Goal: Navigation & Orientation: Find specific page/section

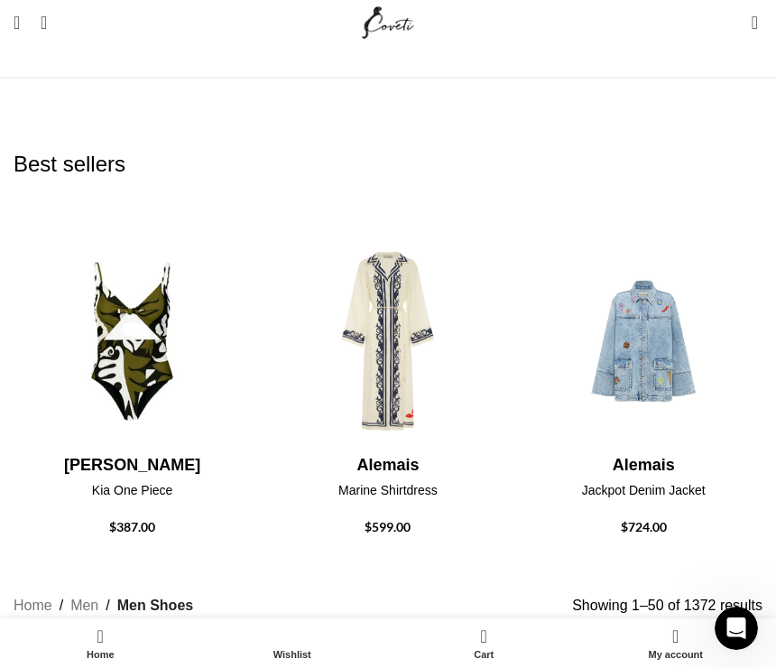
click at [395, 450] on img "10 / 30" at bounding box center [387, 558] width 237 height 217
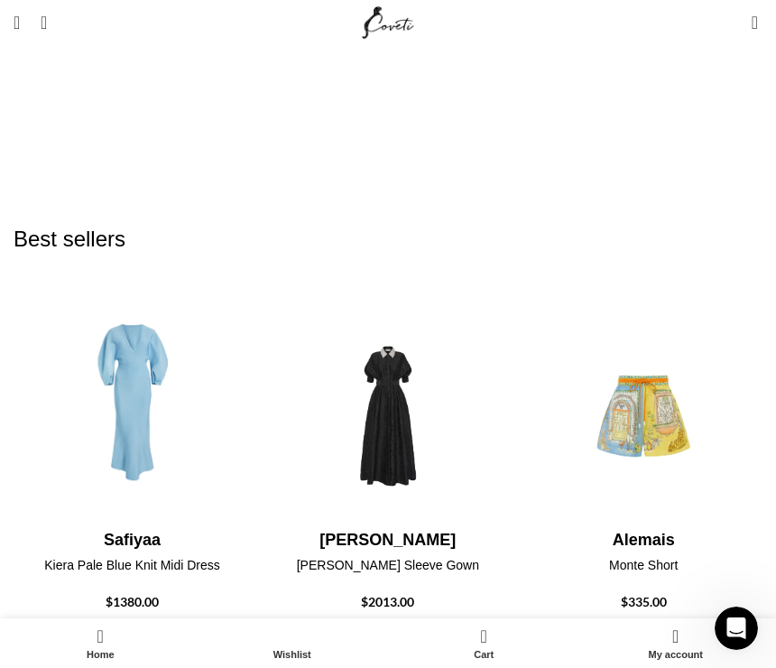
click at [403, 524] on img "1 / 30" at bounding box center [387, 632] width 237 height 217
click at [401, 524] on img "1 / 30" at bounding box center [387, 632] width 237 height 217
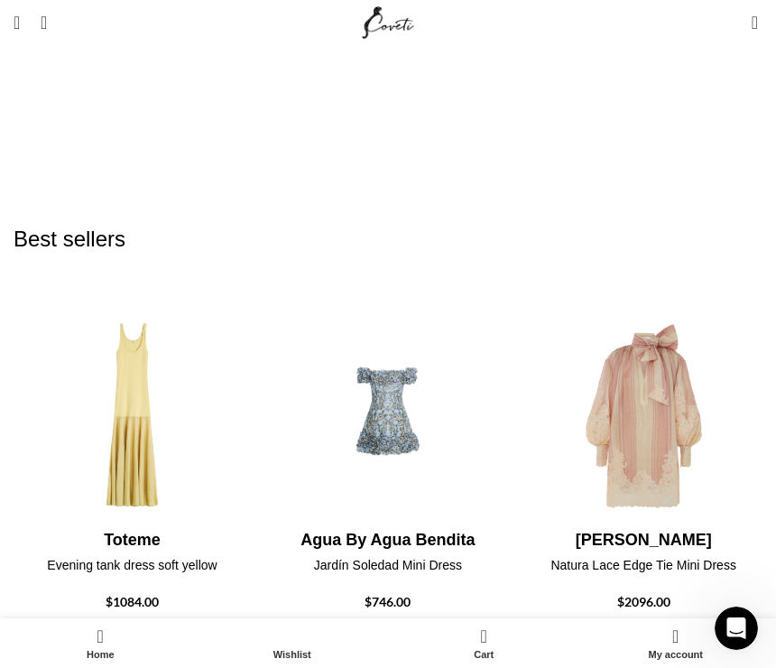
click at [18, 23] on span "Open mobile menu" at bounding box center [17, 23] width 6 height 18
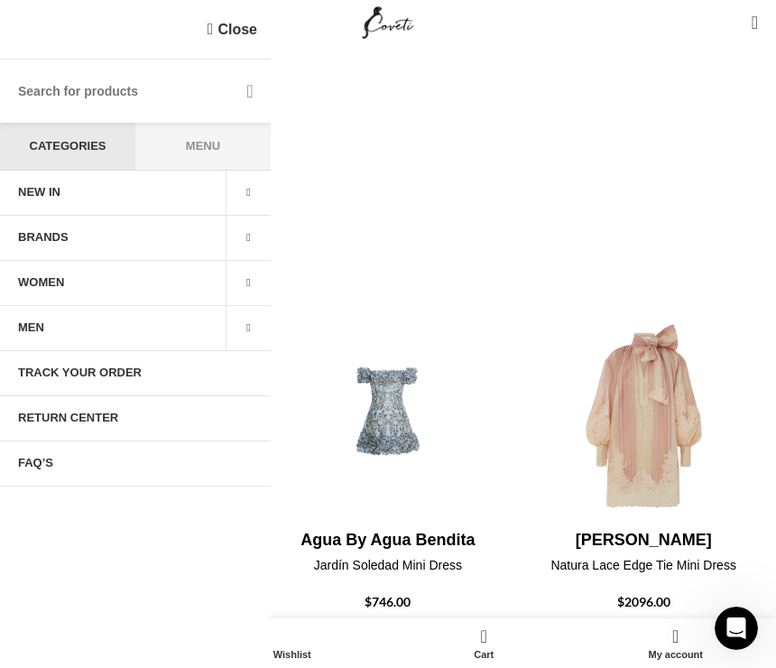
click at [246, 329] on span at bounding box center [248, 328] width 45 height 45
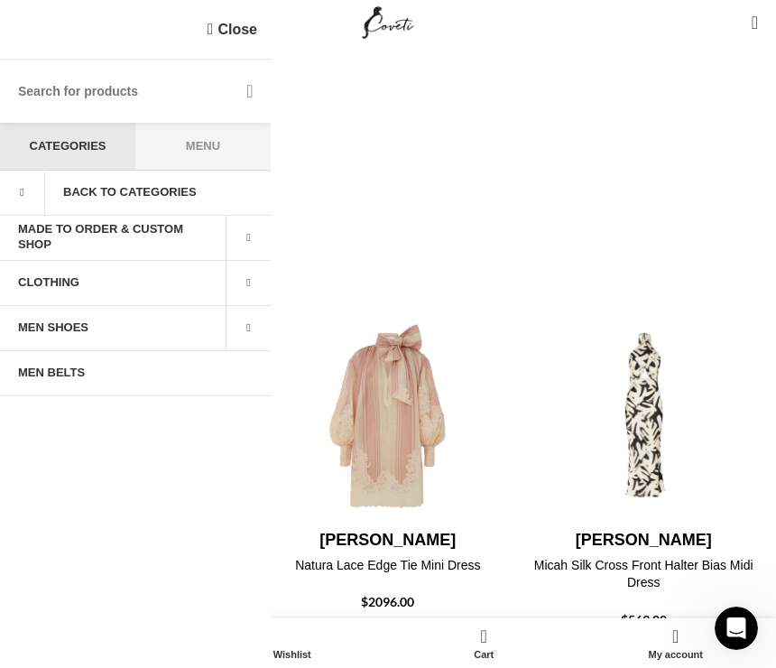
click at [245, 329] on span at bounding box center [248, 328] width 45 height 45
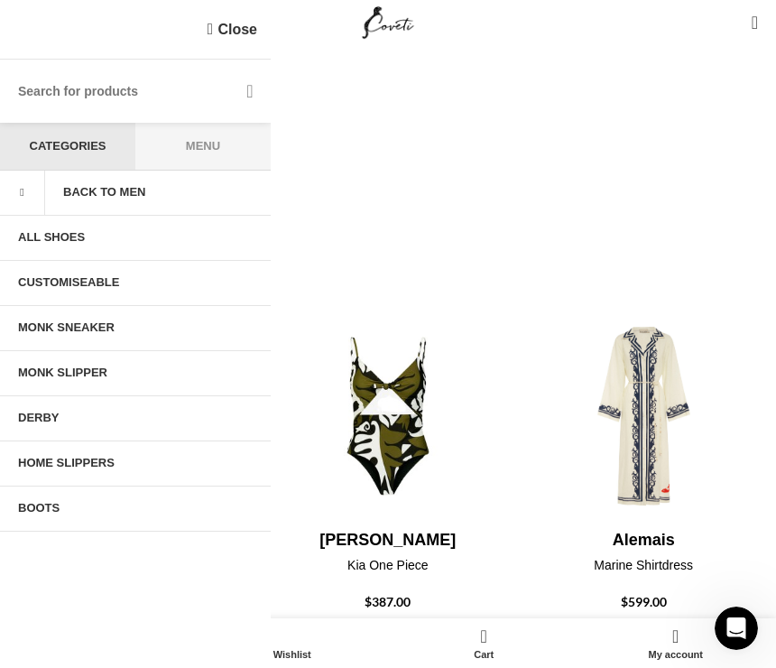
click at [53, 235] on link "ALL SHOES" at bounding box center [135, 238] width 271 height 45
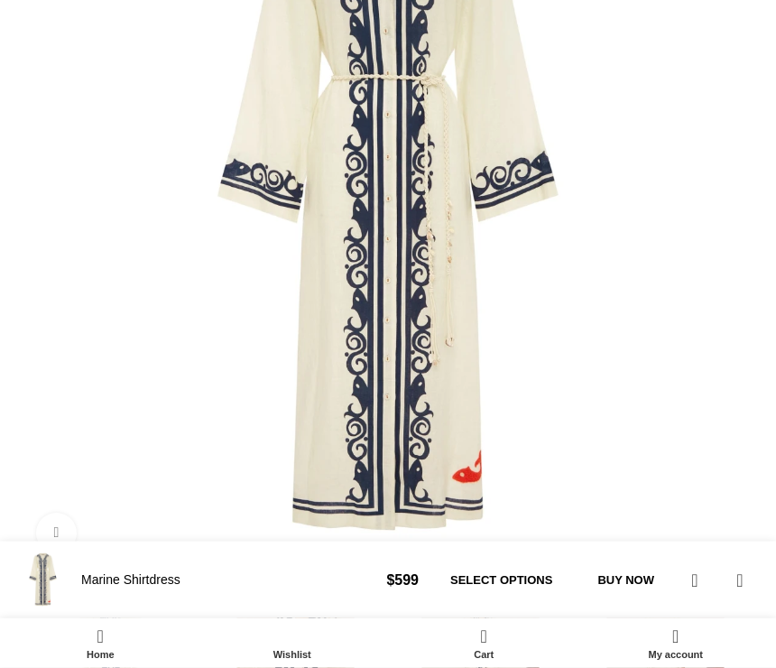
scroll to position [540, 0]
click at [393, 576] on img at bounding box center [481, 664] width 176 height 176
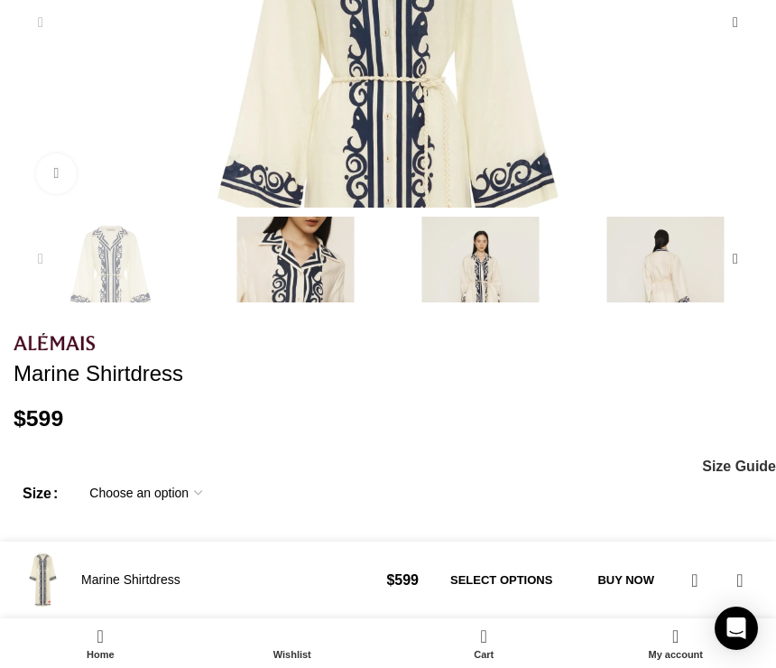
click at [393, 283] on img "3 / 5" at bounding box center [481, 305] width 176 height 176
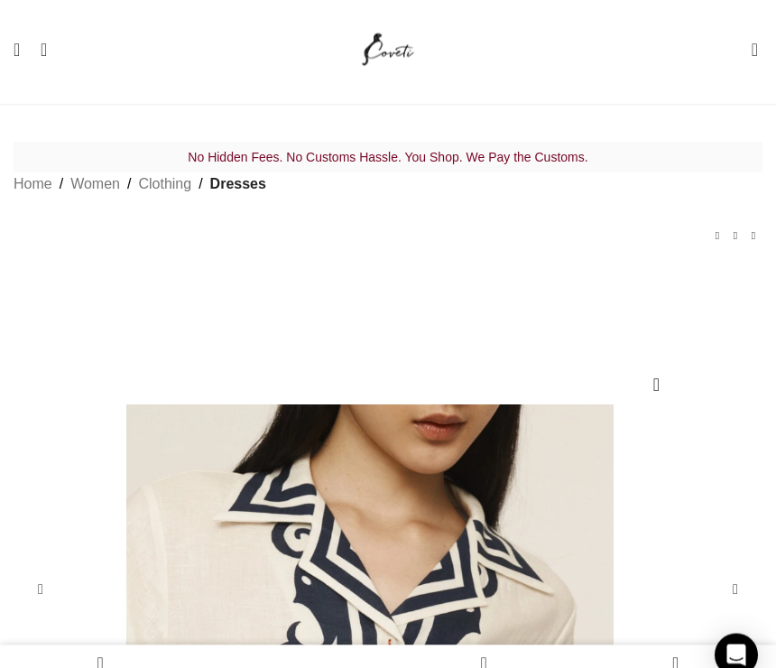
scroll to position [0, 217]
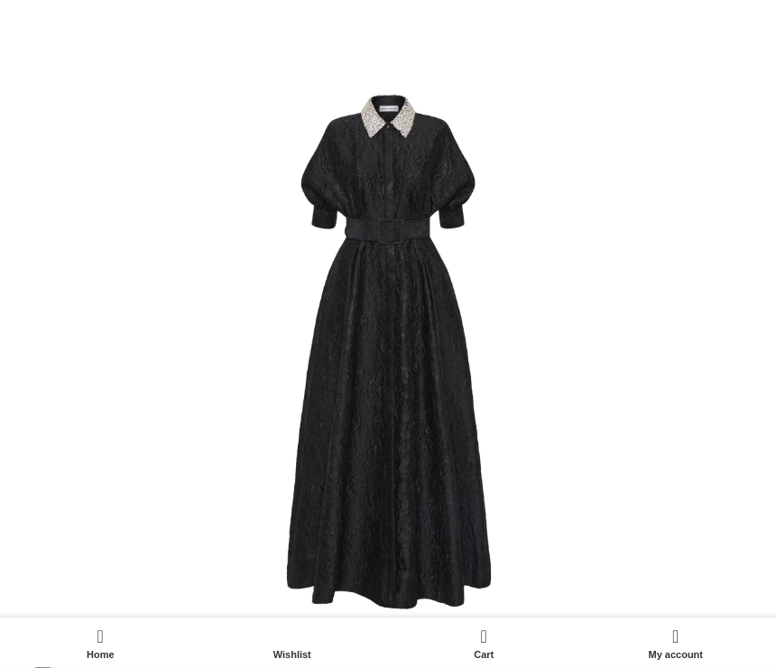
scroll to position [388, 0]
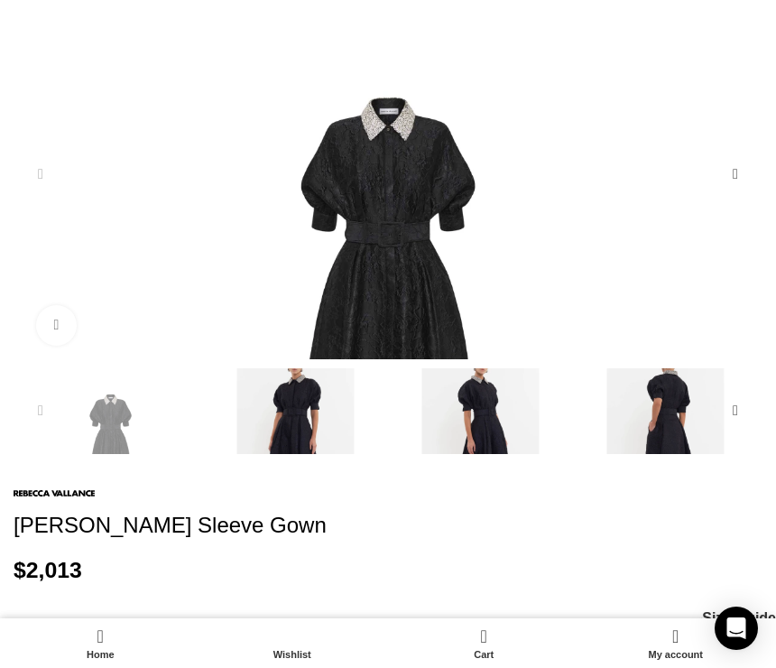
click at [208, 446] on img "2 / 5" at bounding box center [296, 456] width 176 height 176
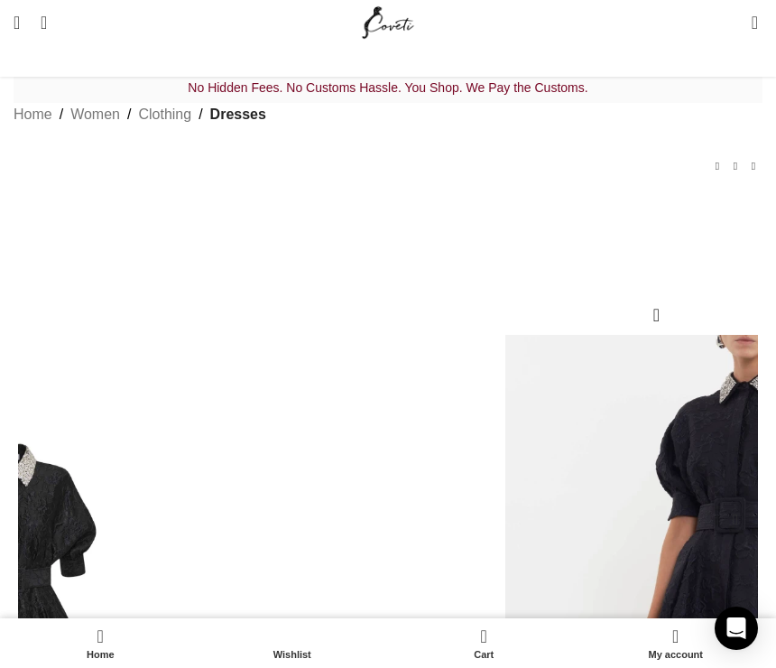
scroll to position [0, 0]
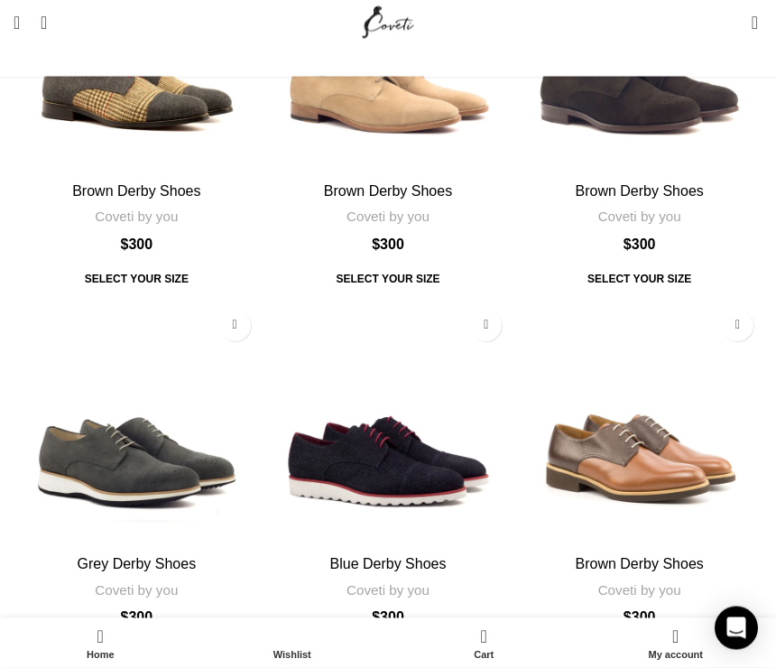
scroll to position [5746, 0]
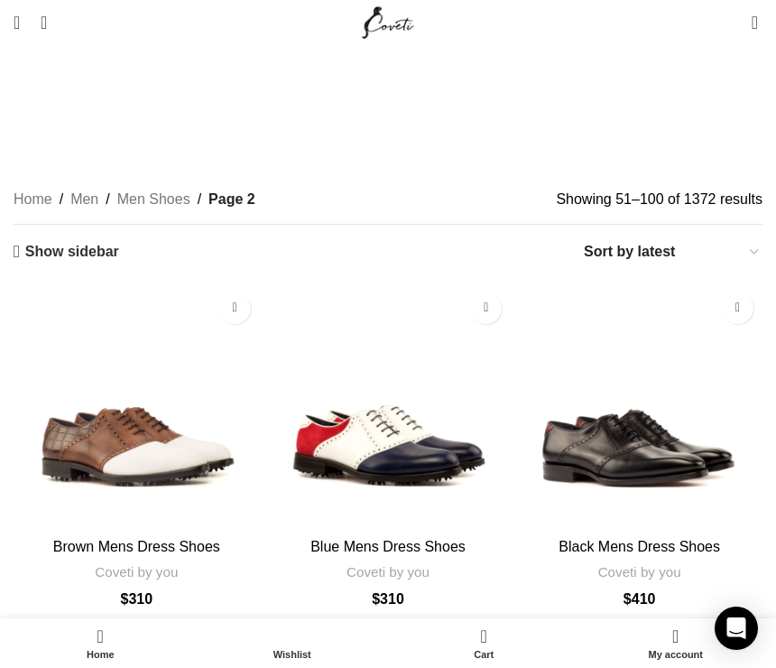
click at [23, 243] on link "Show sidebar" at bounding box center [67, 251] width 106 height 17
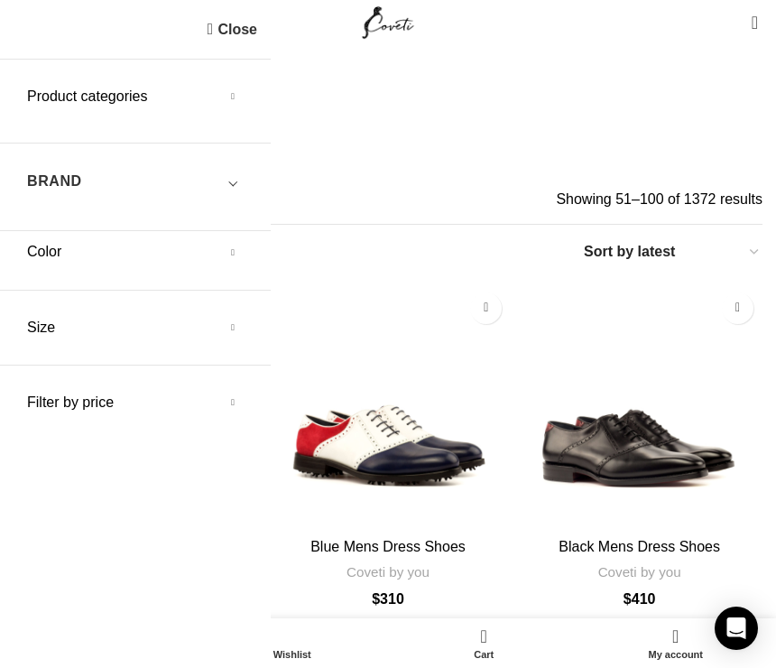
click at [235, 24] on link "Close" at bounding box center [233, 29] width 50 height 23
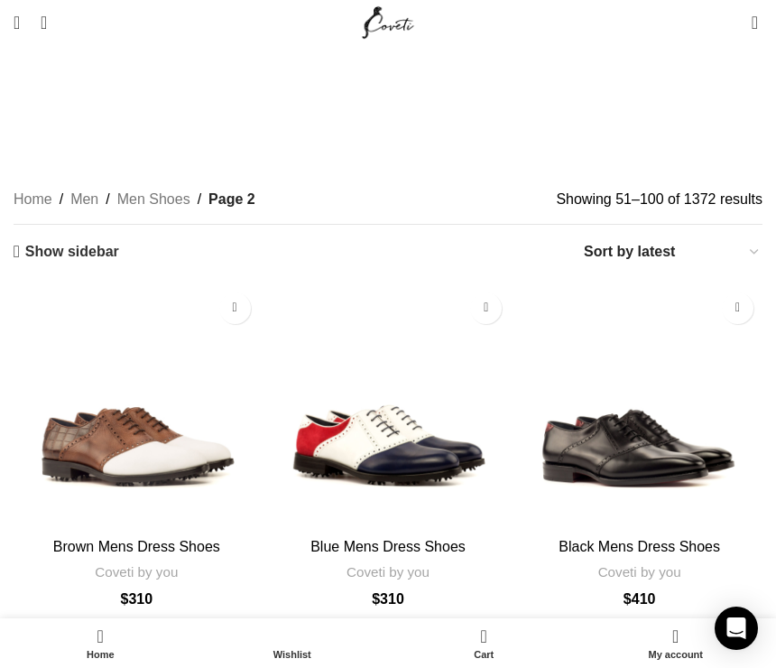
click at [136, 188] on link "Men Shoes" at bounding box center [153, 199] width 73 height 23
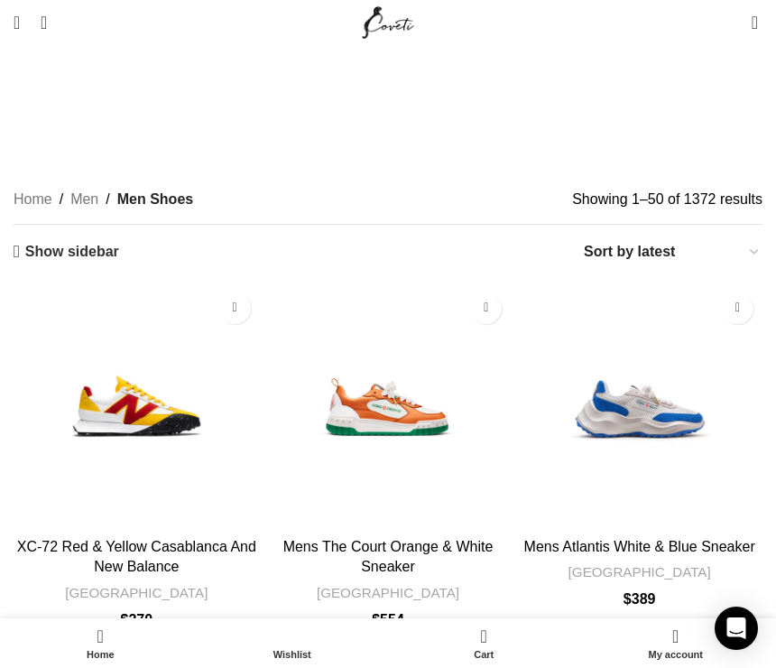
click at [20, 31] on span "Open mobile menu" at bounding box center [17, 23] width 6 height 18
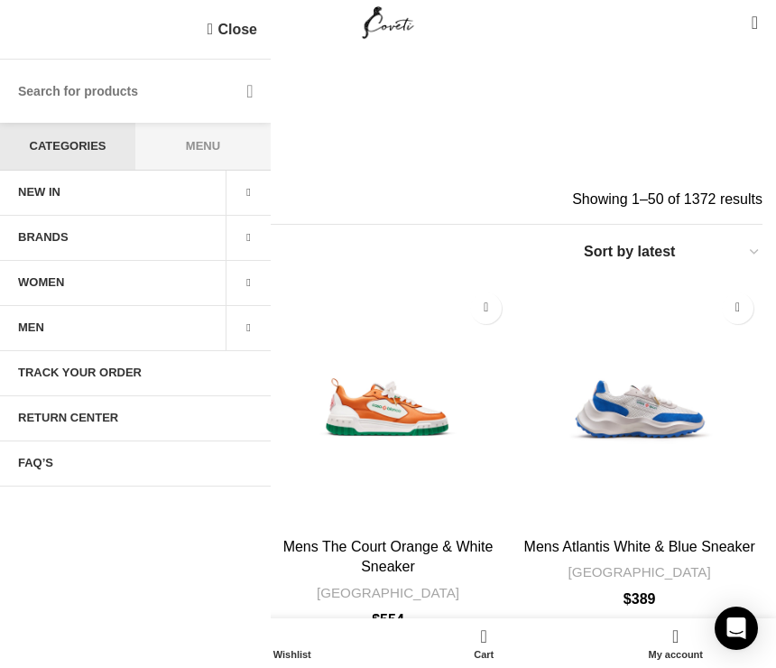
click at [246, 333] on span at bounding box center [248, 328] width 45 height 45
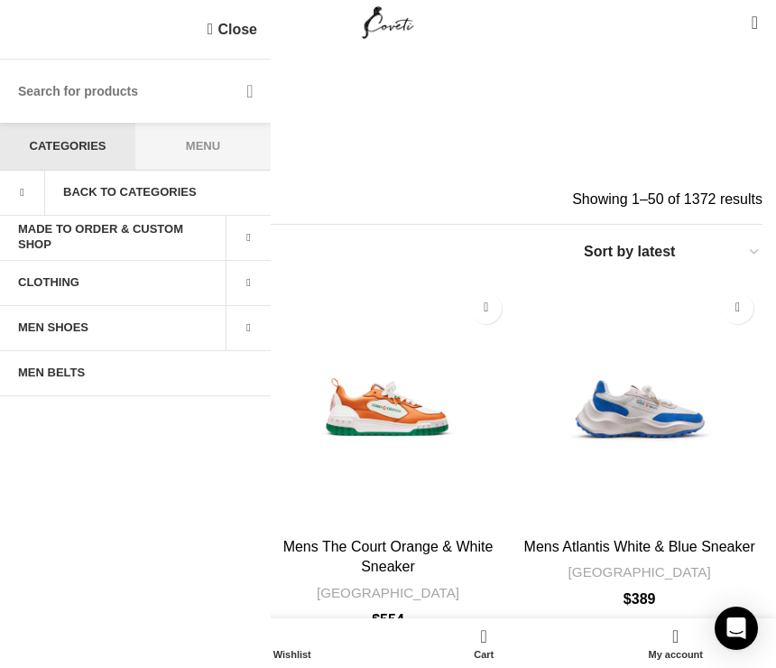
click at [250, 325] on span at bounding box center [248, 328] width 45 height 45
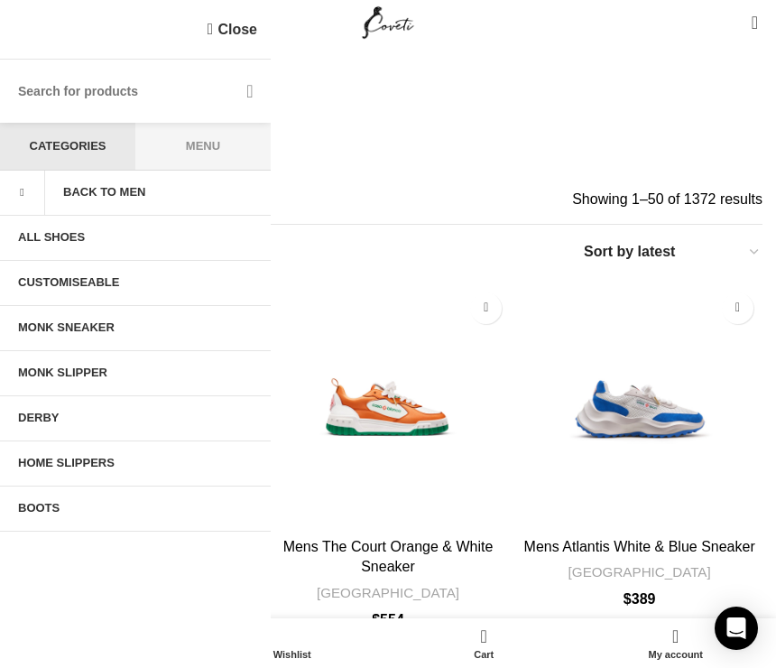
click at [104, 332] on link "MONK SNEAKER" at bounding box center [135, 328] width 271 height 45
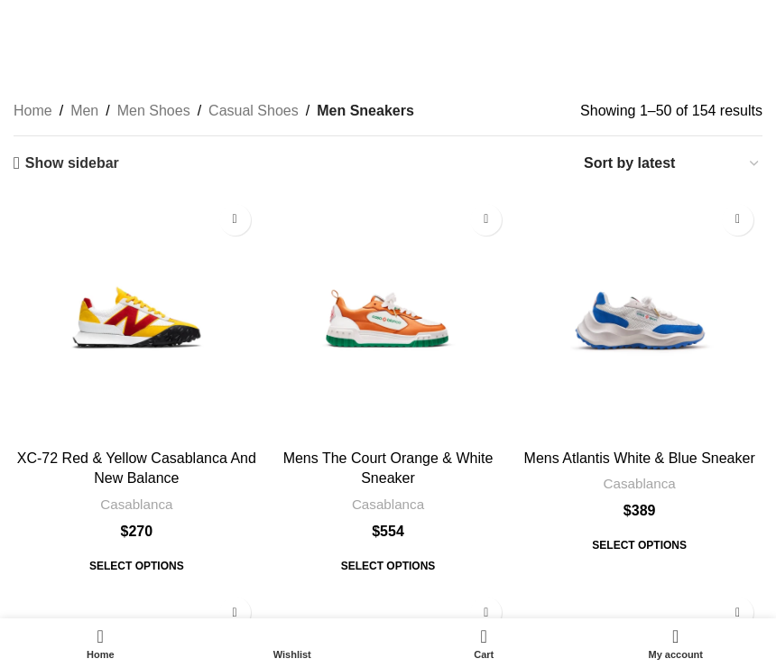
click at [55, 154] on link "Show sidebar" at bounding box center [67, 162] width 106 height 17
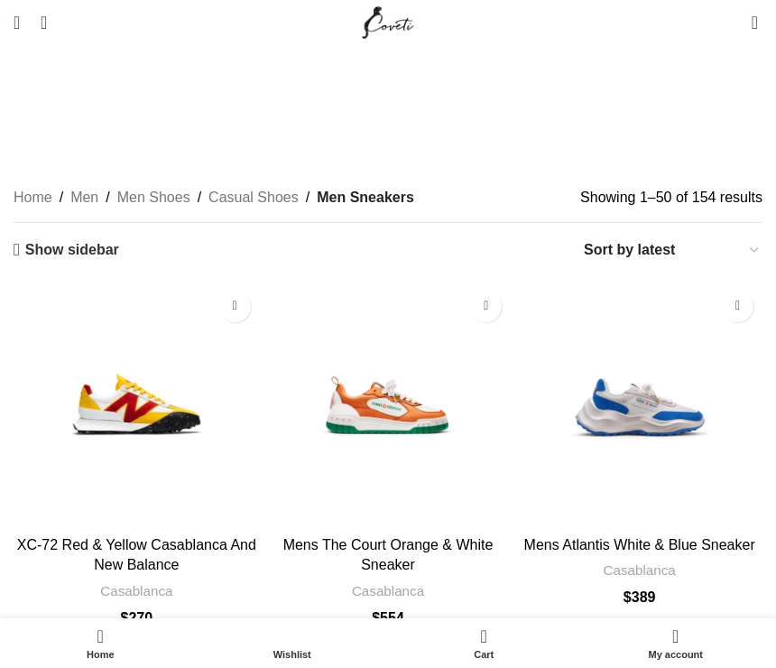
click at [52, 241] on link "Show sidebar" at bounding box center [67, 249] width 106 height 17
click at [20, 23] on span "Open mobile menu" at bounding box center [17, 23] width 6 height 18
click at [20, 28] on span "Open mobile menu" at bounding box center [17, 23] width 6 height 18
click at [20, 22] on span "Open mobile menu" at bounding box center [17, 23] width 6 height 18
click at [150, 186] on link "Men Shoes" at bounding box center [153, 197] width 73 height 23
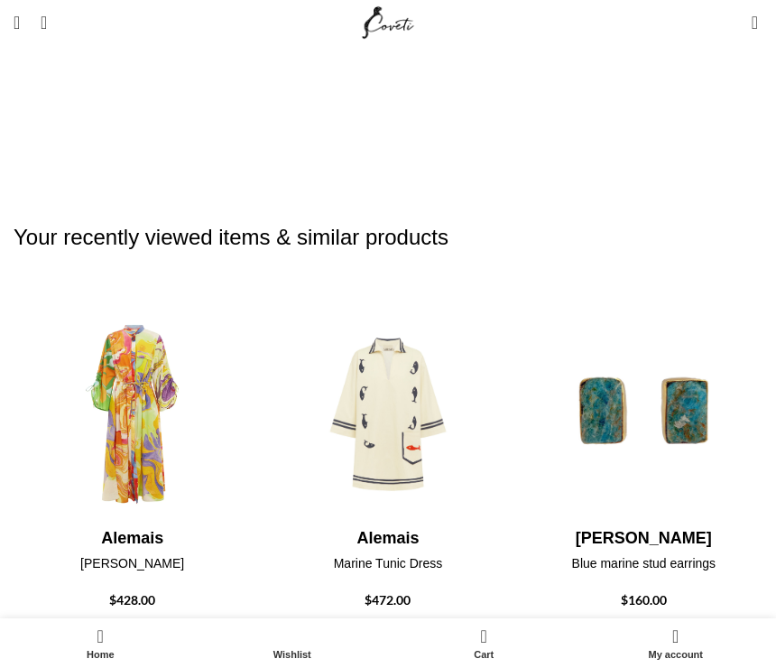
click at [20, 17] on span "Open mobile menu" at bounding box center [17, 23] width 6 height 18
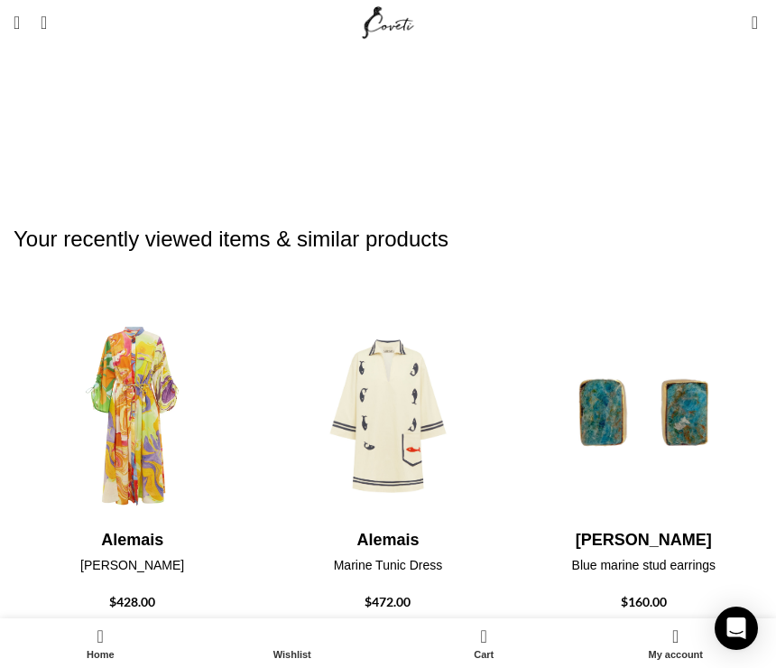
click at [20, 29] on span "Open mobile menu" at bounding box center [17, 23] width 6 height 18
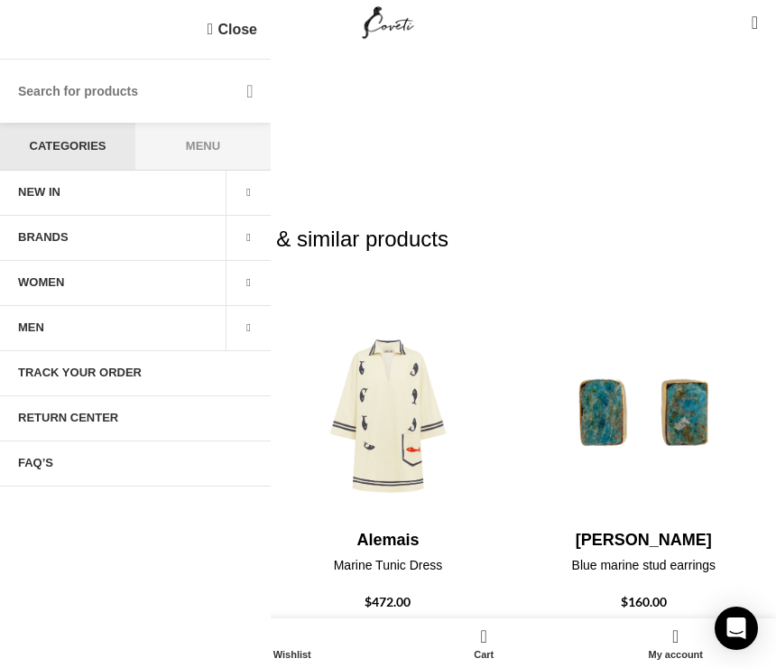
click at [245, 336] on span at bounding box center [248, 328] width 45 height 45
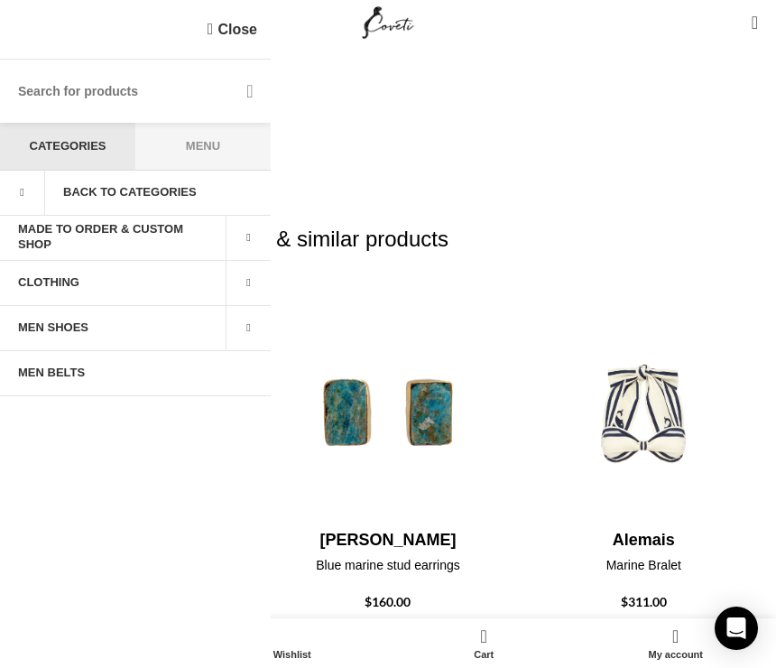
click at [243, 330] on span at bounding box center [248, 328] width 45 height 45
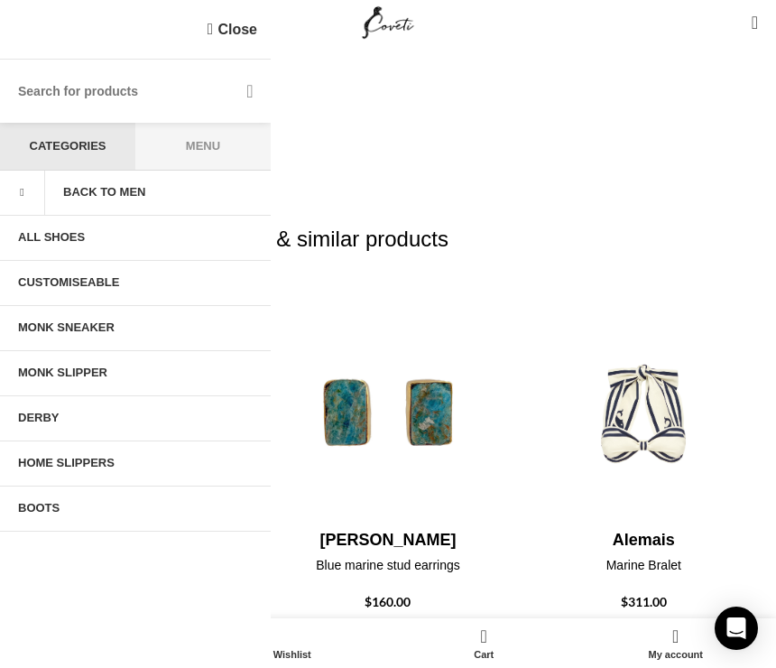
click at [96, 329] on link "MONK SNEAKER" at bounding box center [135, 328] width 271 height 45
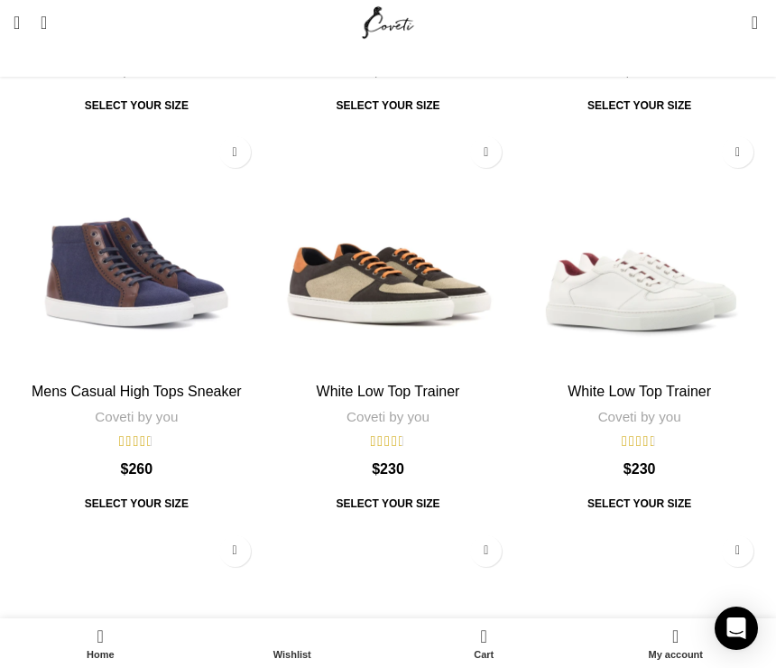
scroll to position [6229, 0]
